Goal: Transaction & Acquisition: Purchase product/service

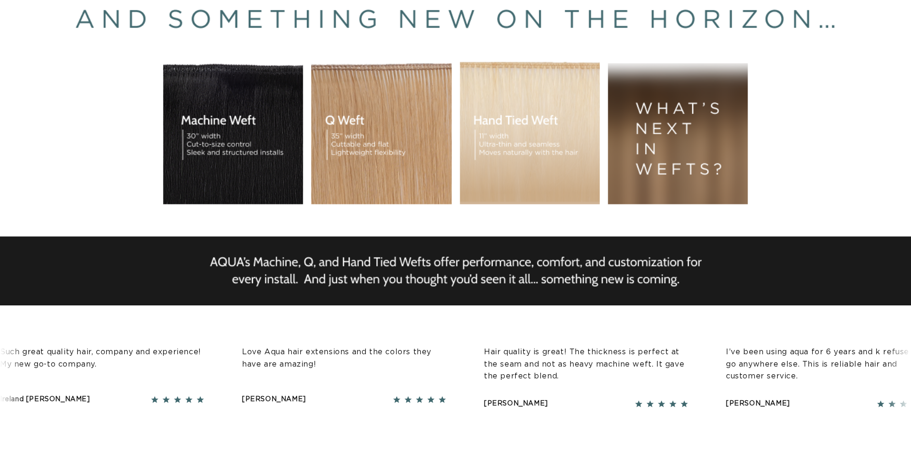
scroll to position [0, 843]
click at [535, 146] on div "BUILT FOR  PERFORMANCE. TRUSTED BY PROFESSIONALS. Premium hair extensions desig…" at bounding box center [455, 115] width 911 height 427
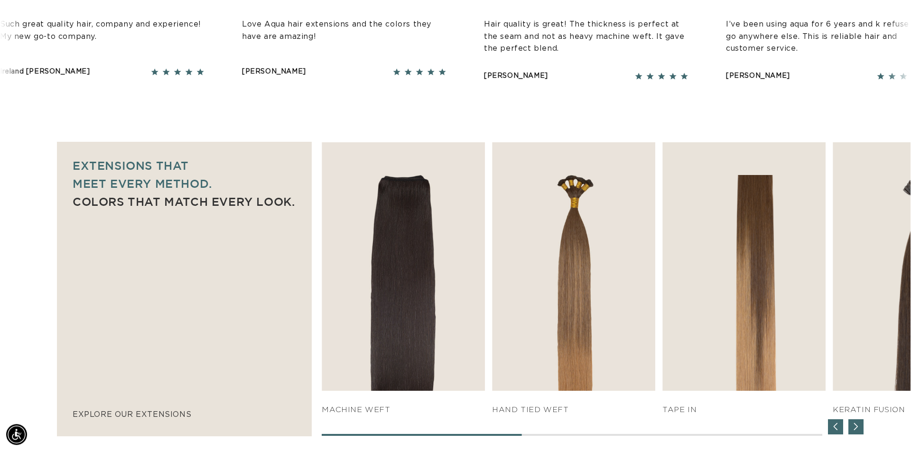
scroll to position [0, 0]
click at [572, 272] on img "3 / 7" at bounding box center [573, 266] width 163 height 249
click at [579, 374] on link "SHOP NOW" at bounding box center [573, 372] width 145 height 18
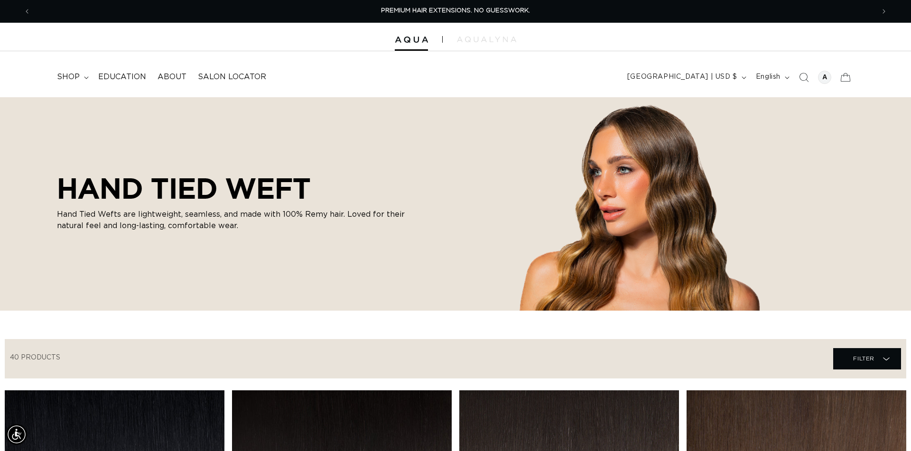
click at [27, 10] on icon "Previous announcement" at bounding box center [27, 11] width 3 height 9
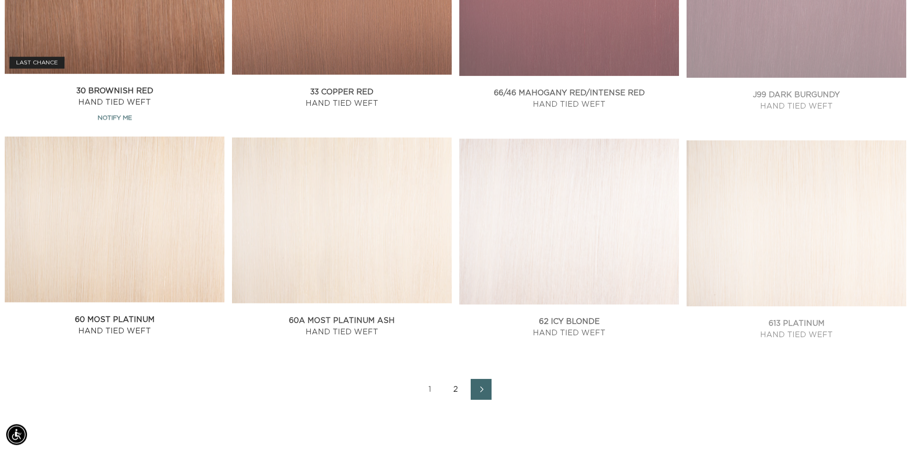
scroll to position [1178, 0]
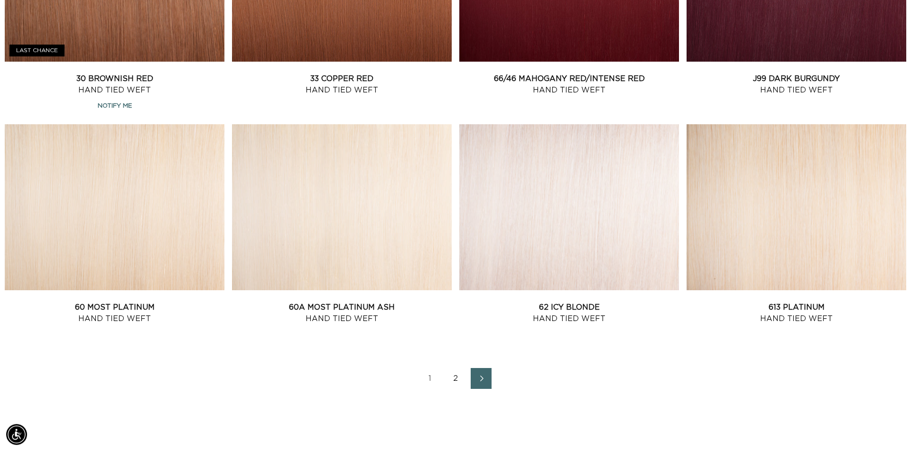
click at [458, 379] on link "2" at bounding box center [455, 378] width 21 height 21
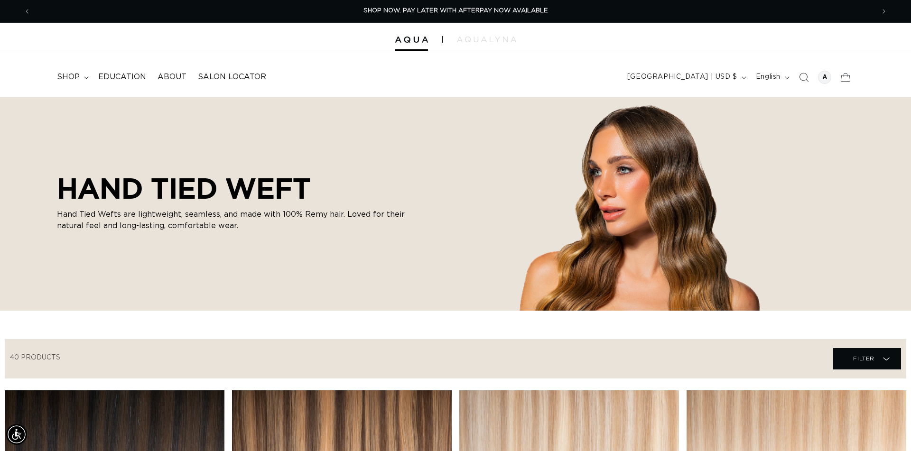
scroll to position [0, 1687]
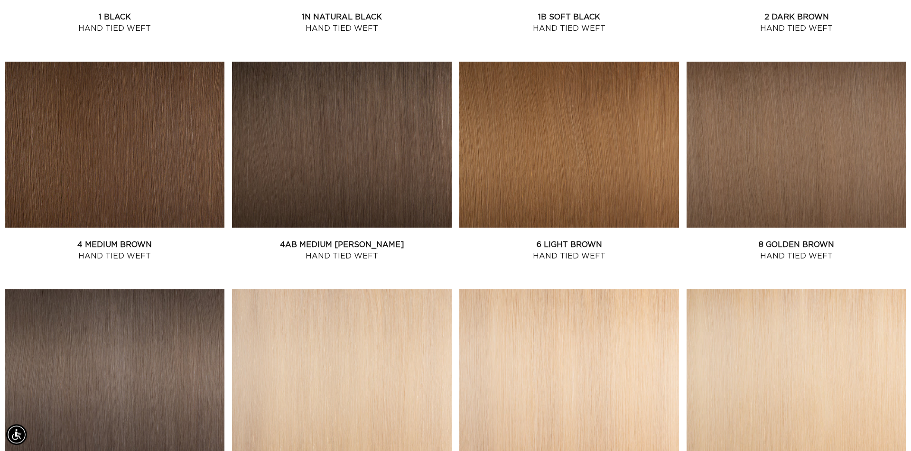
scroll to position [562, 0]
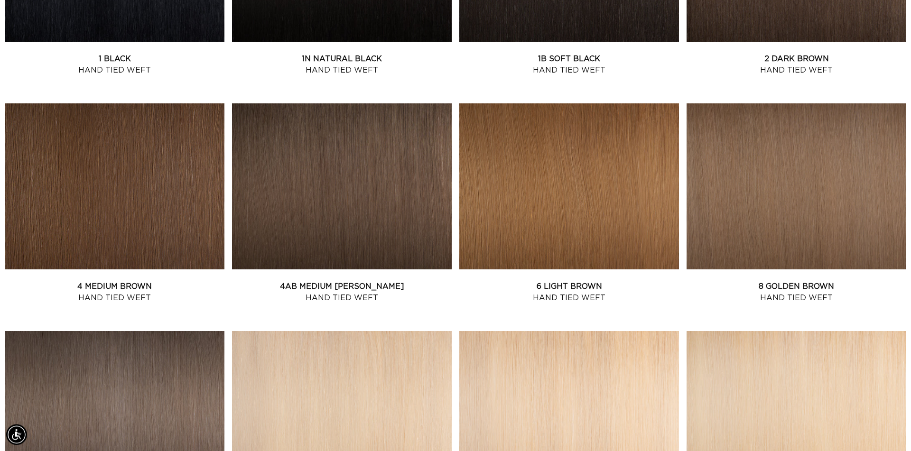
scroll to position [514, 0]
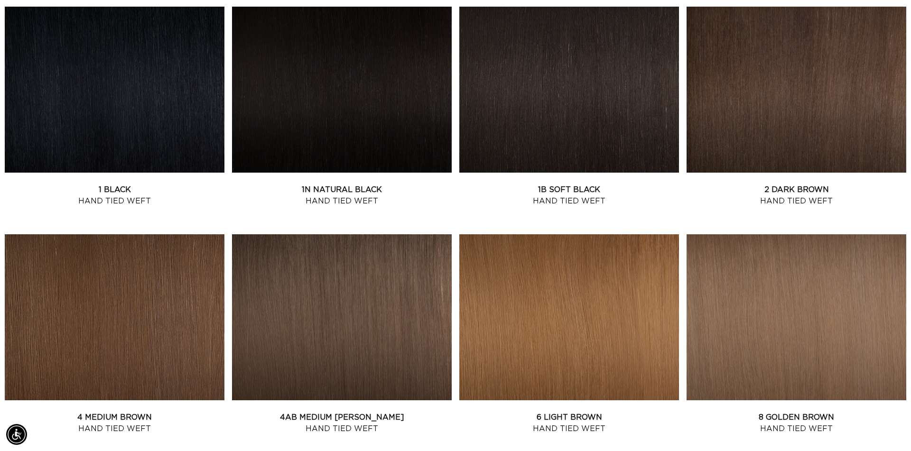
click at [703, 184] on link "2 Dark Brown Hand Tied Weft" at bounding box center [796, 195] width 220 height 23
click at [709, 184] on link "2 Dark Brown Hand Tied Weft" at bounding box center [796, 195] width 220 height 23
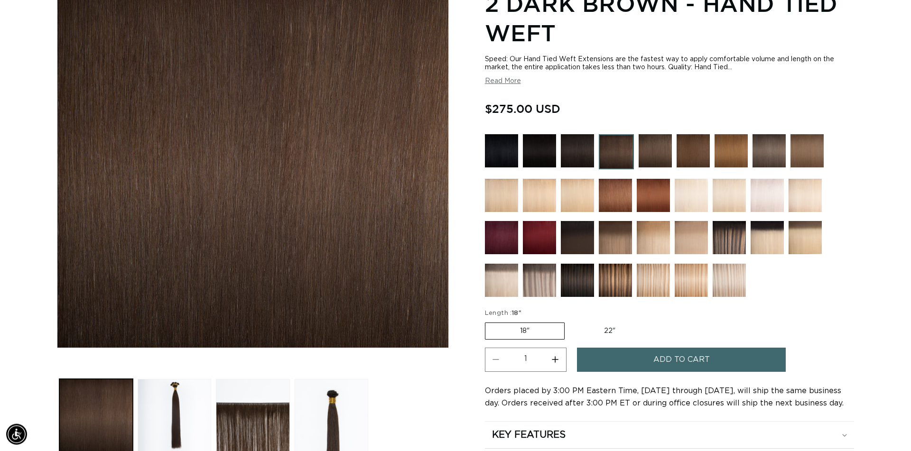
scroll to position [151, 0]
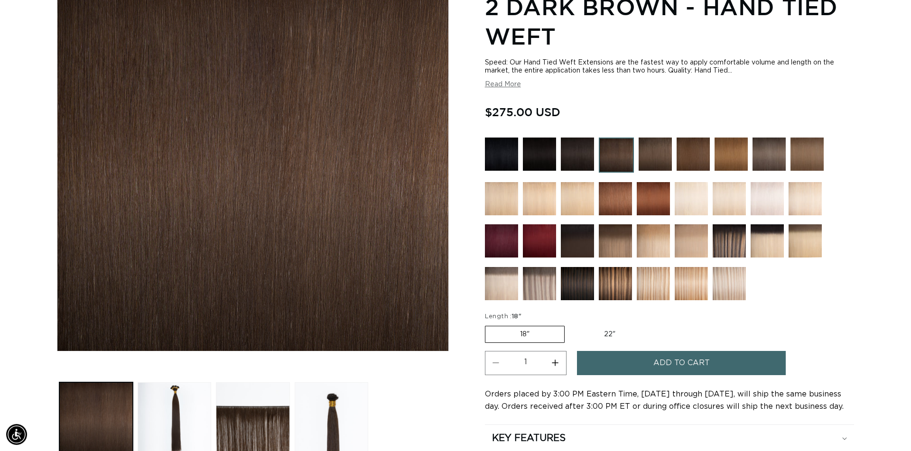
click at [604, 331] on label "22" Variant sold out or unavailable" at bounding box center [609, 334] width 81 height 16
click at [570, 324] on input "22" Variant sold out or unavailable" at bounding box center [569, 324] width 0 height 0
radio input "true"
click at [504, 86] on button "Read More" at bounding box center [503, 85] width 36 height 8
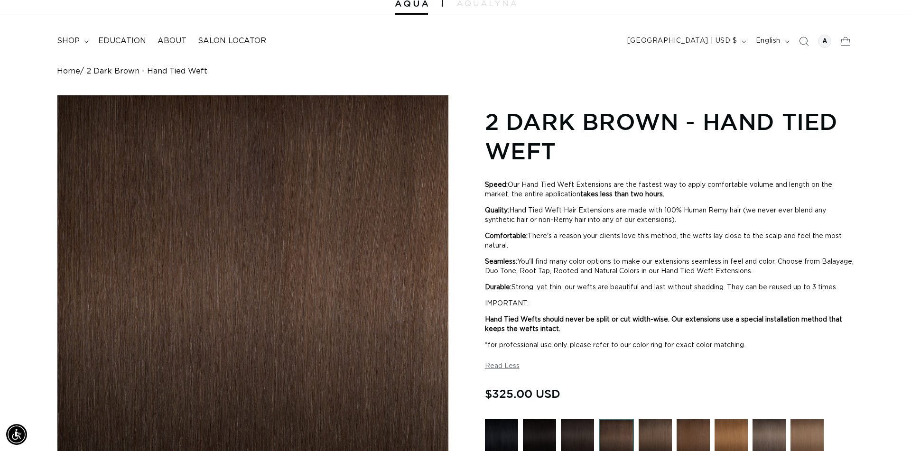
scroll to position [18, 0]
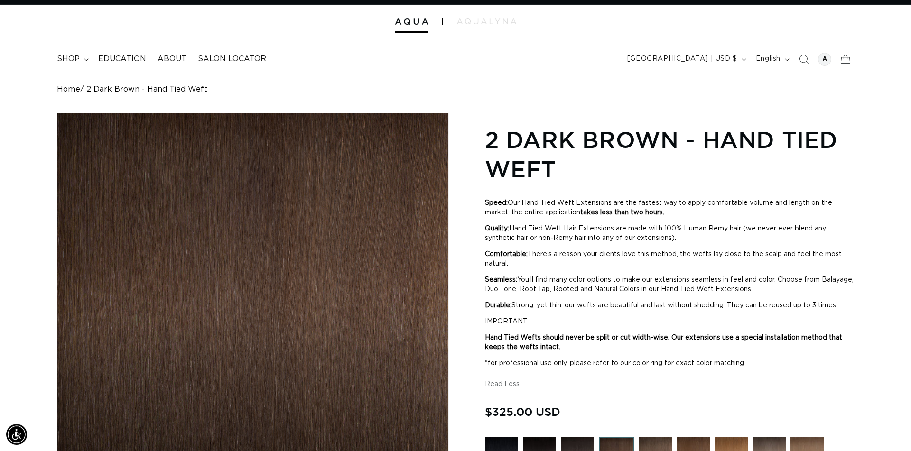
click at [78, 61] on span "shop" at bounding box center [68, 59] width 23 height 10
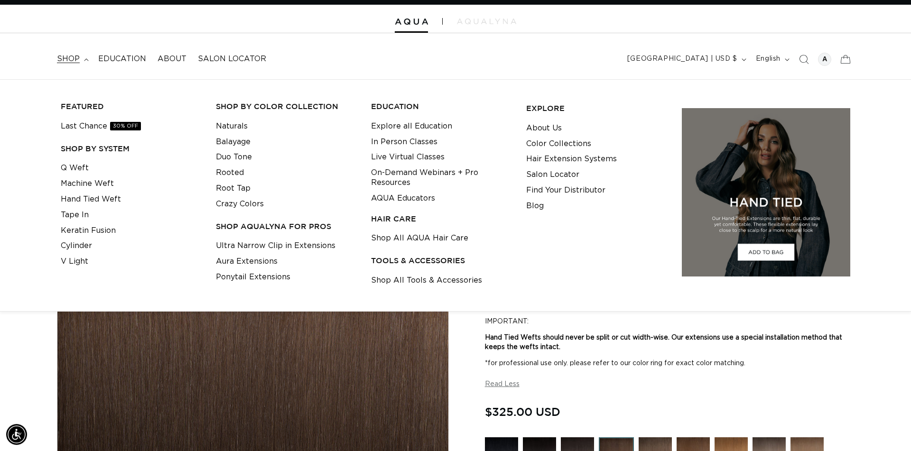
scroll to position [0, 0]
click at [103, 188] on link "Machine Weft" at bounding box center [87, 184] width 53 height 16
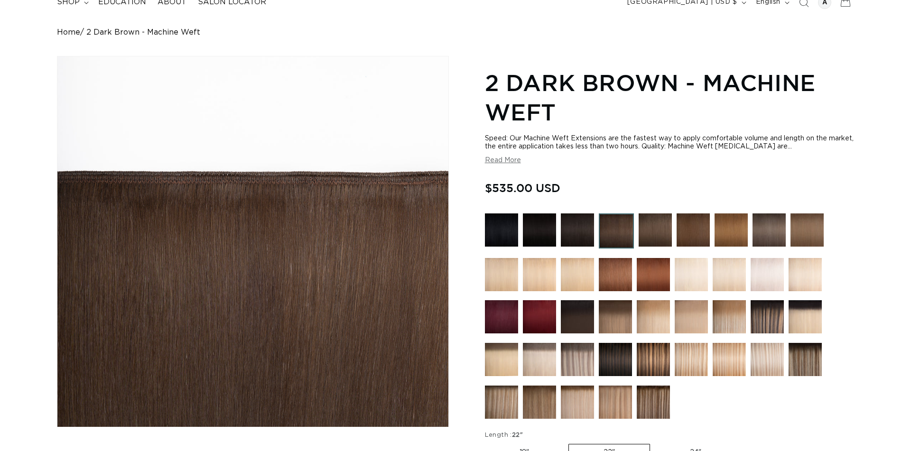
scroll to position [75, 0]
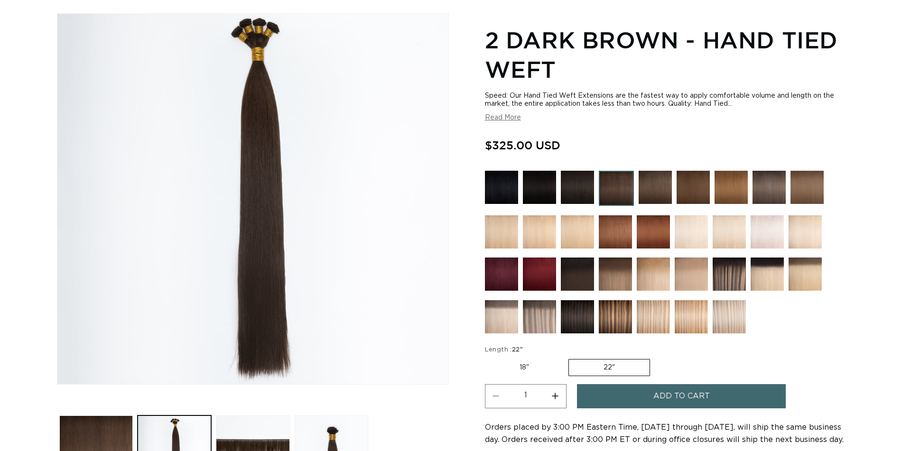
scroll to position [220, 0]
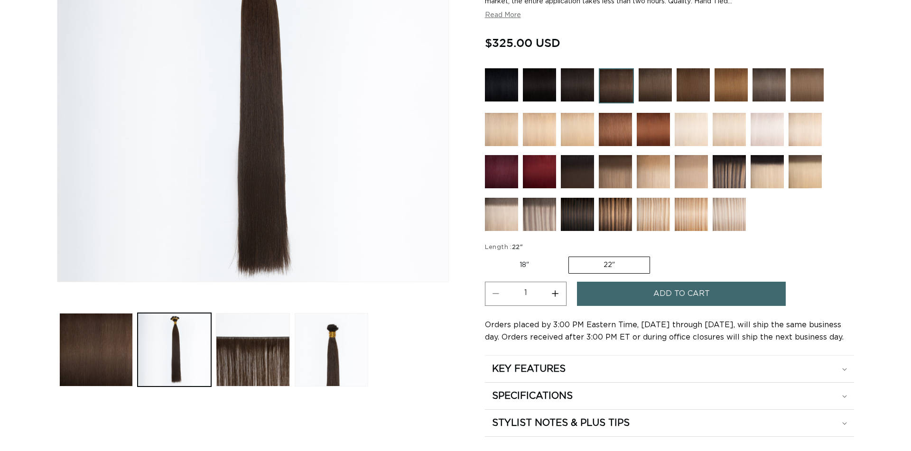
click at [243, 372] on button "Load image 3 in gallery view" at bounding box center [253, 350] width 74 height 74
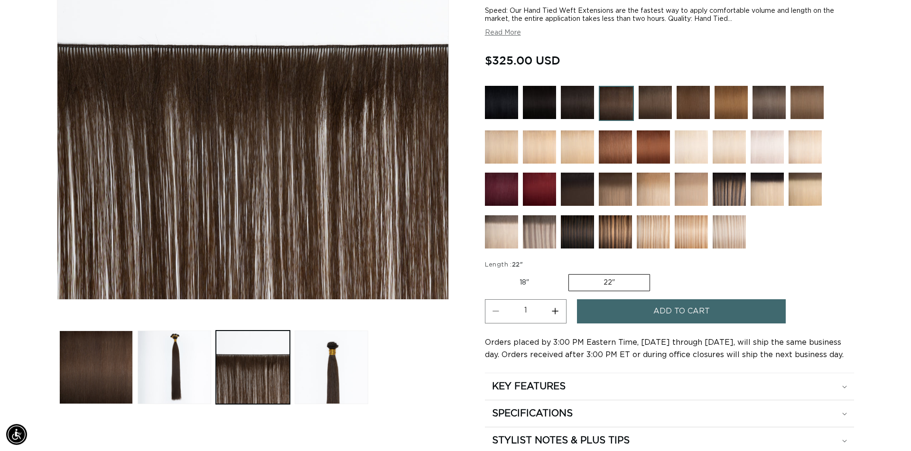
scroll to position [0, 843]
click at [327, 374] on button "Load image 4 in gallery view" at bounding box center [332, 368] width 74 height 74
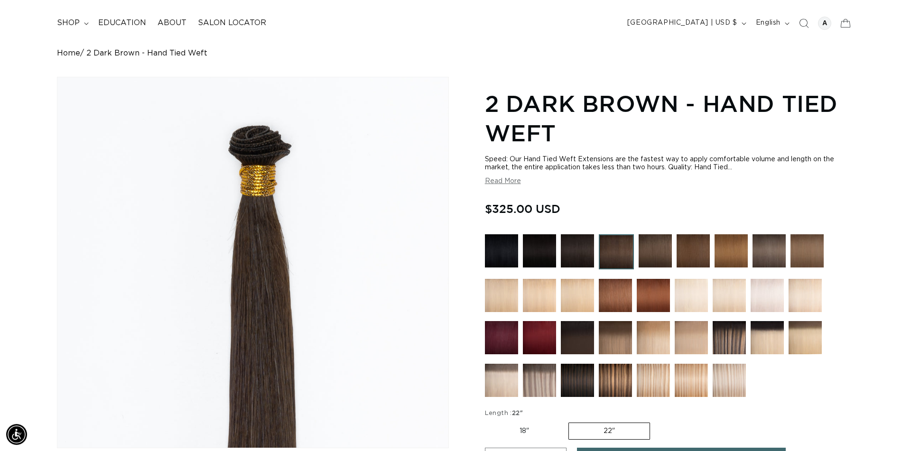
scroll to position [55, 0]
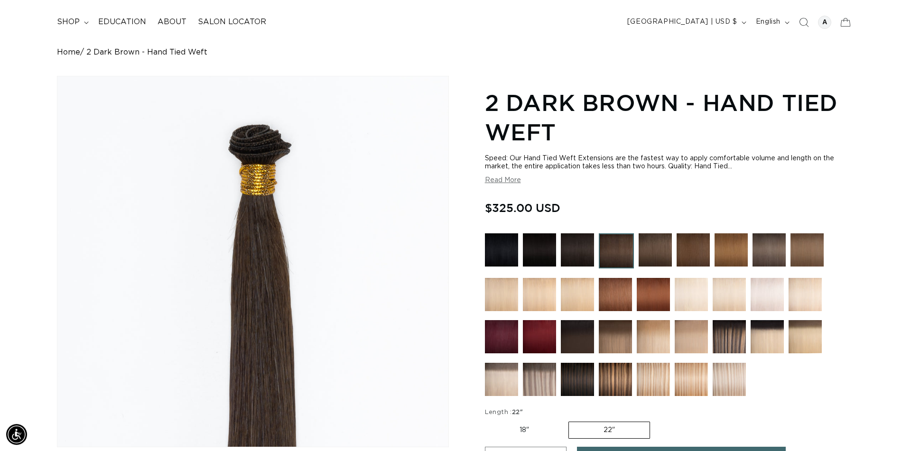
click at [505, 183] on button "Read More" at bounding box center [503, 180] width 36 height 8
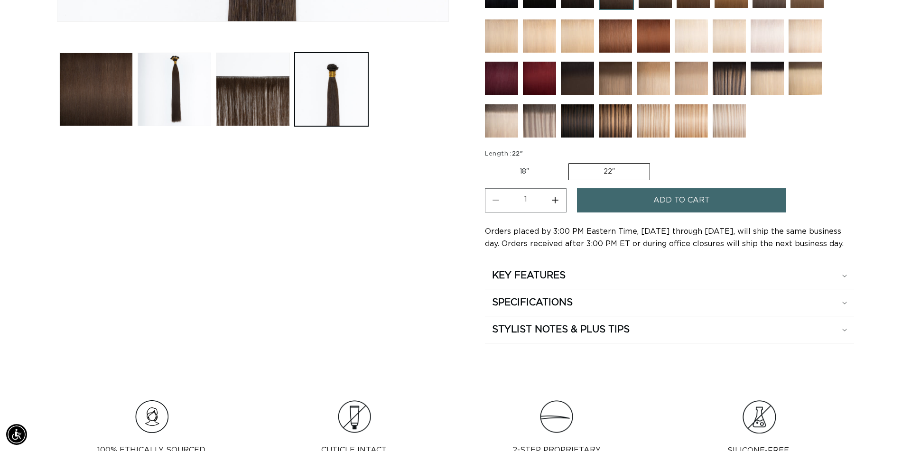
scroll to position [483, 0]
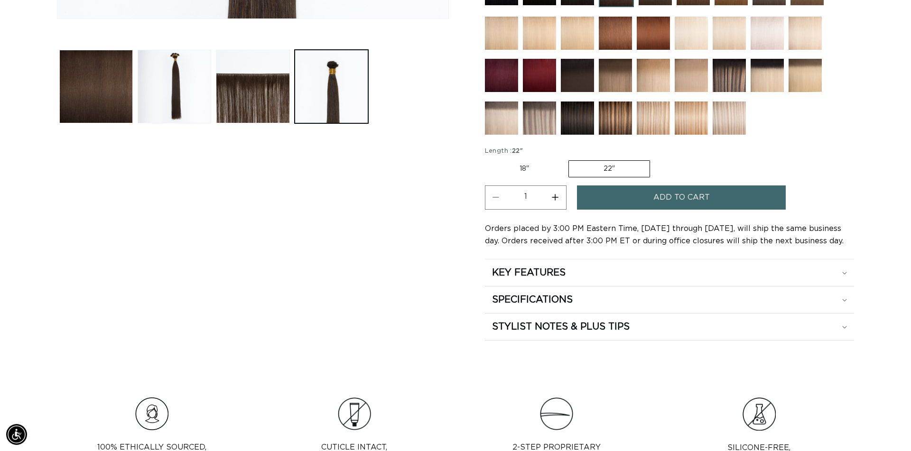
click at [840, 304] on div "SPECIFICATIONS" at bounding box center [669, 300] width 355 height 12
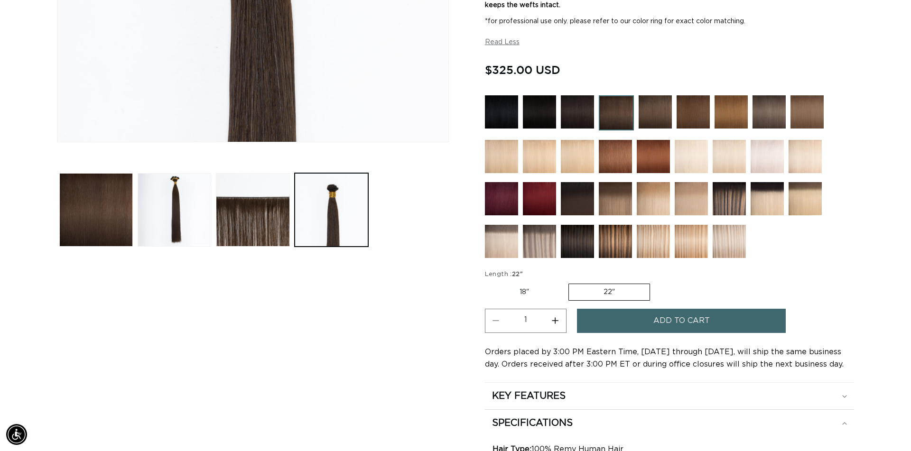
scroll to position [0, 1687]
click at [554, 324] on button "Increase quantity for 2 Dark Brown - Hand Tied Weft" at bounding box center [555, 321] width 21 height 24
type input "2"
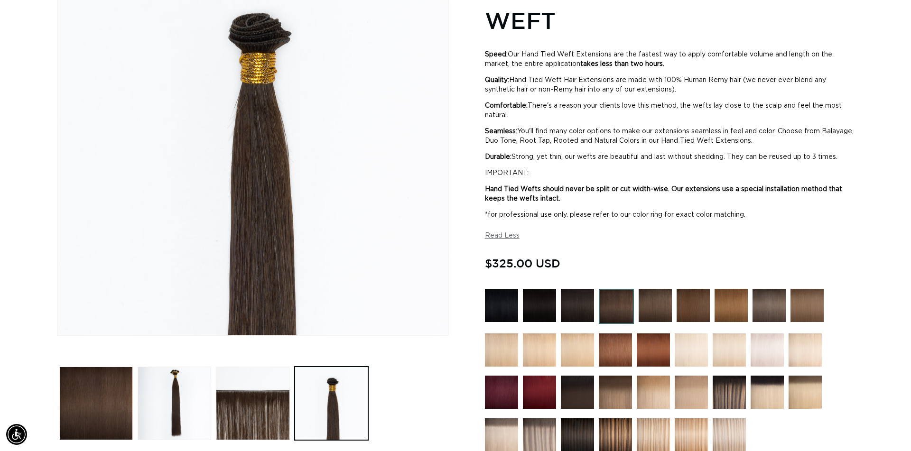
scroll to position [0, 0]
